Goal: Book appointment/travel/reservation

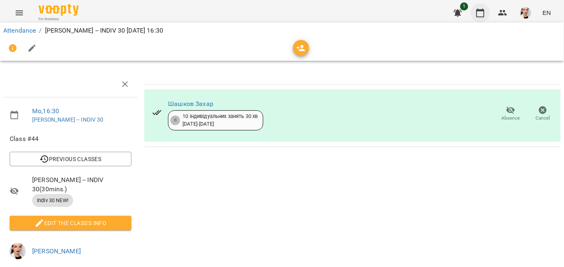
click at [482, 10] on icon "button" at bounding box center [481, 12] width 8 height 9
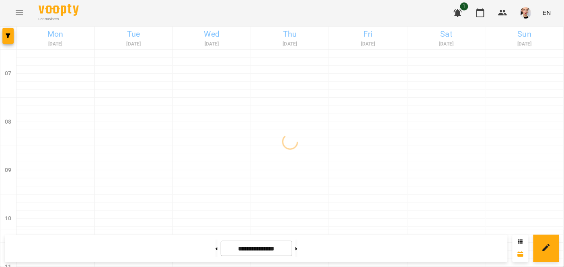
click at [457, 13] on icon "button" at bounding box center [458, 13] width 8 height 8
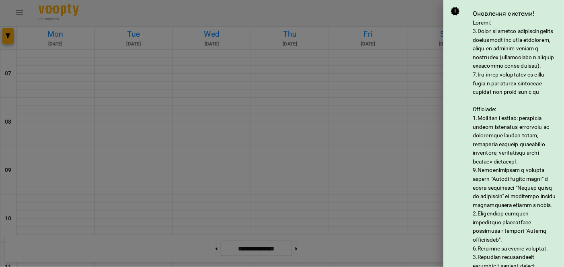
click at [455, 6] on icon at bounding box center [456, 11] width 10 height 10
click at [401, 41] on div at bounding box center [282, 133] width 564 height 267
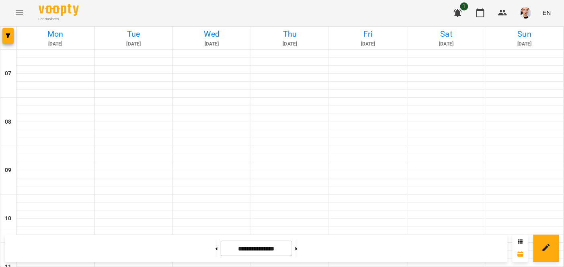
scroll to position [553, 0]
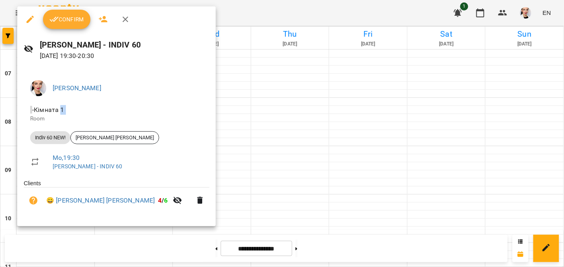
click at [53, 23] on icon "button" at bounding box center [54, 19] width 10 height 10
